Goal: Information Seeking & Learning: Learn about a topic

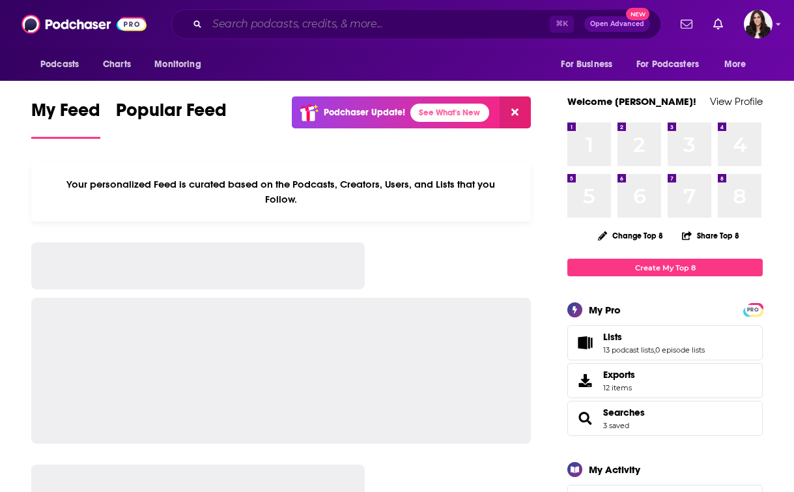
click at [326, 25] on input "Search podcasts, credits, & more..." at bounding box center [378, 24] width 343 height 21
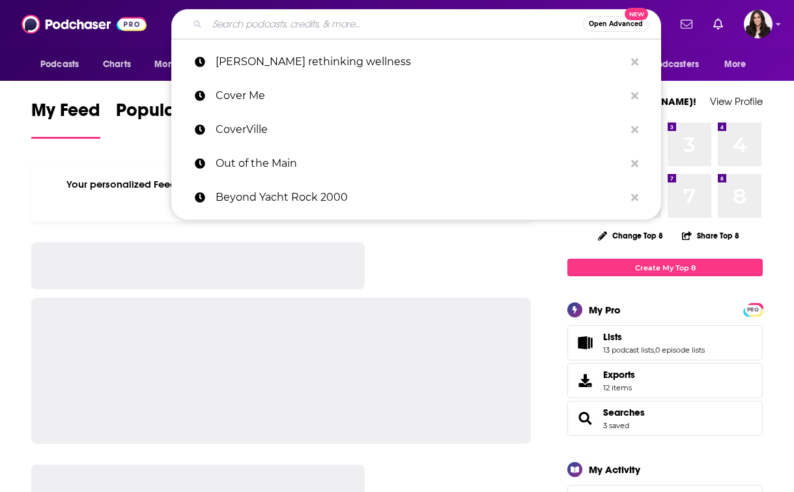
paste input "Dinner's On Me with [PERSON_NAME]"
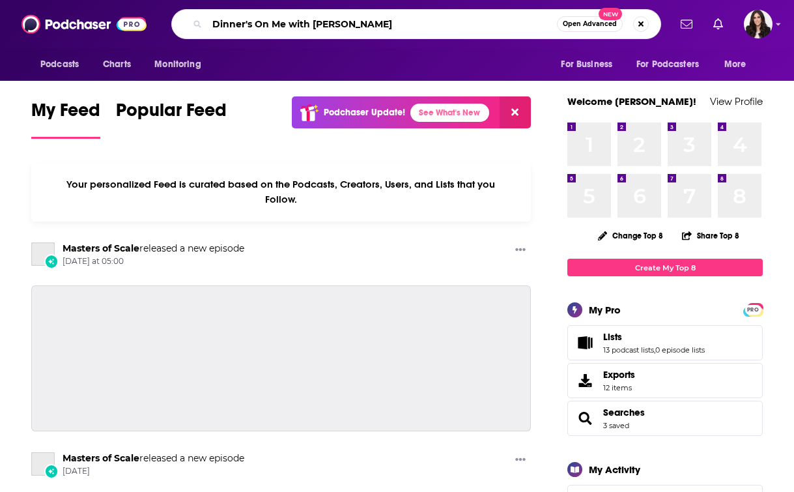
type input "Dinner's On Me with [PERSON_NAME]"
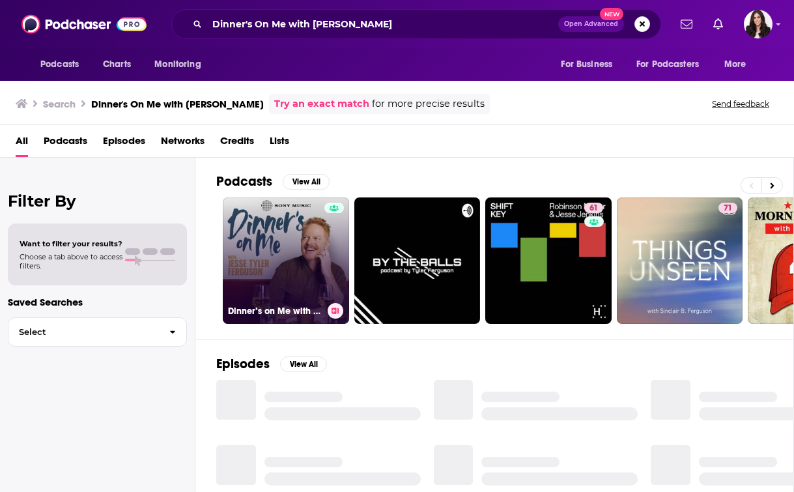
click at [308, 272] on link "Dinner’s on Me with [PERSON_NAME]" at bounding box center [286, 260] width 126 height 126
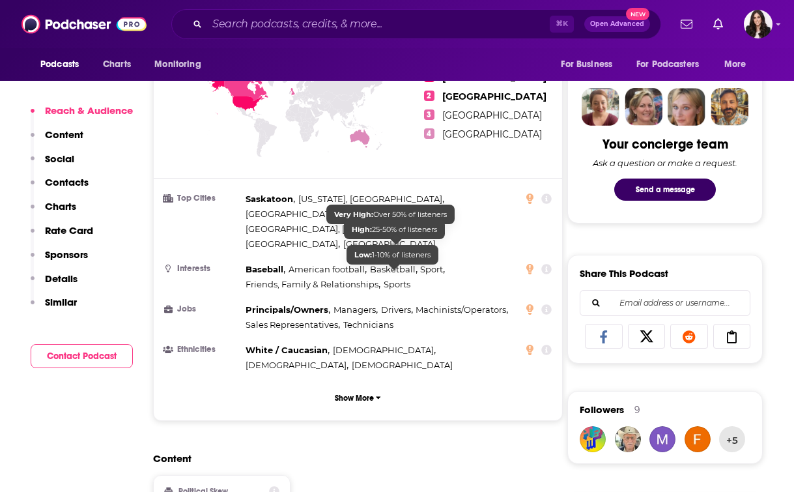
scroll to position [612, 0]
